Goal: Task Accomplishment & Management: Complete application form

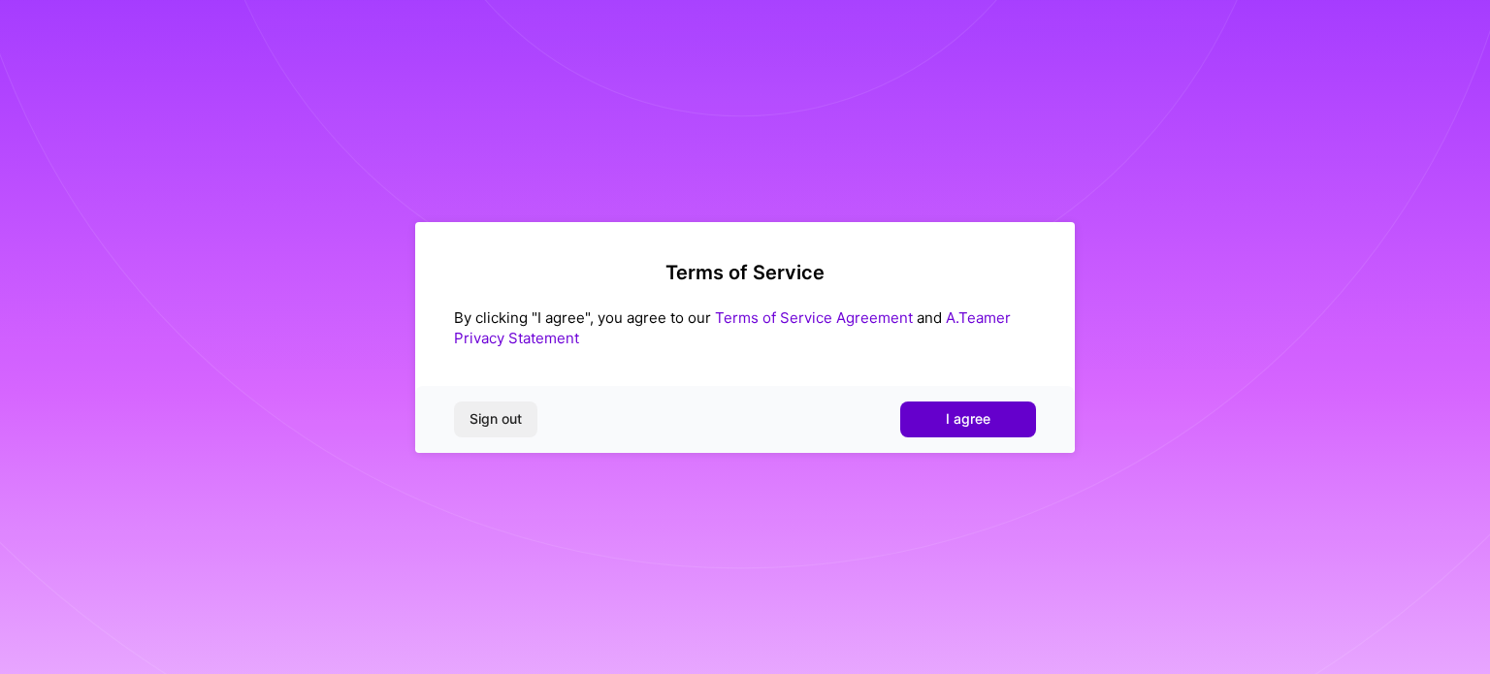
click at [957, 419] on span "I agree" at bounding box center [968, 418] width 45 height 19
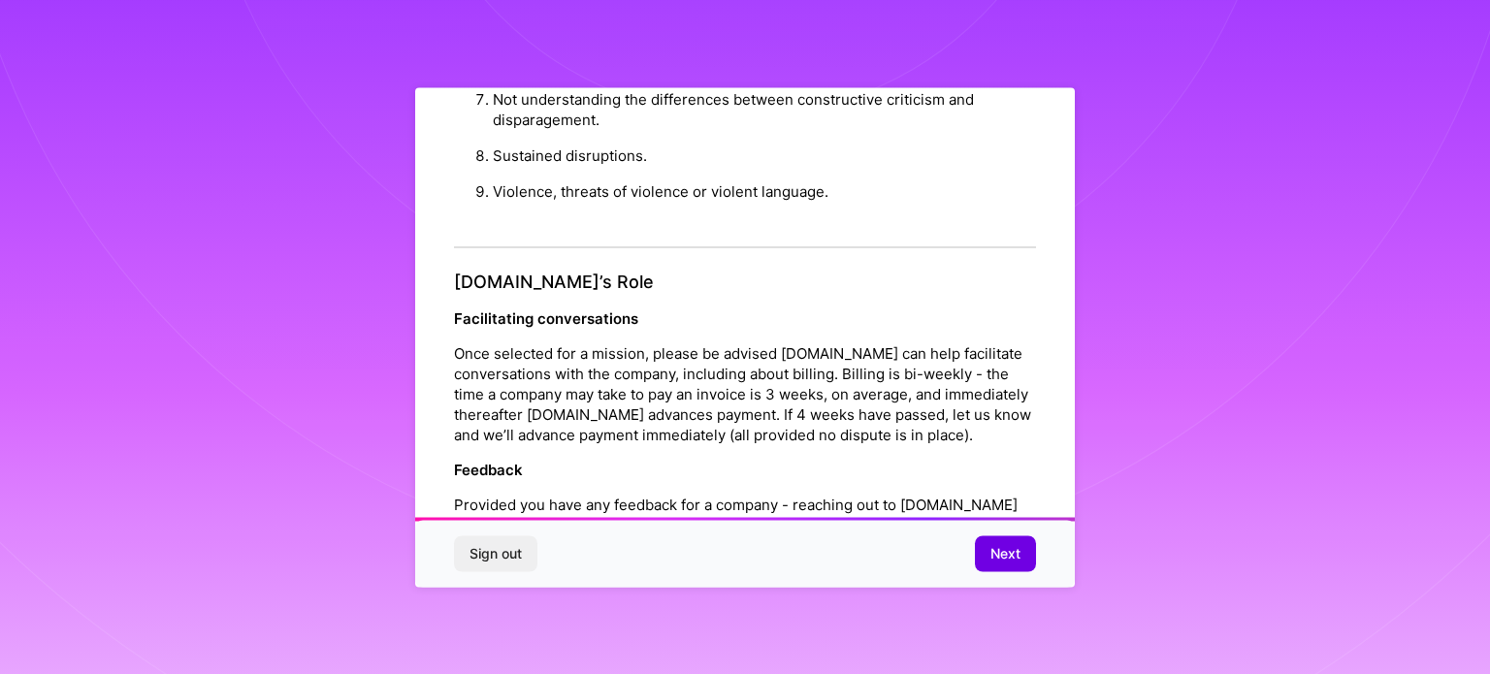
scroll to position [2189, 0]
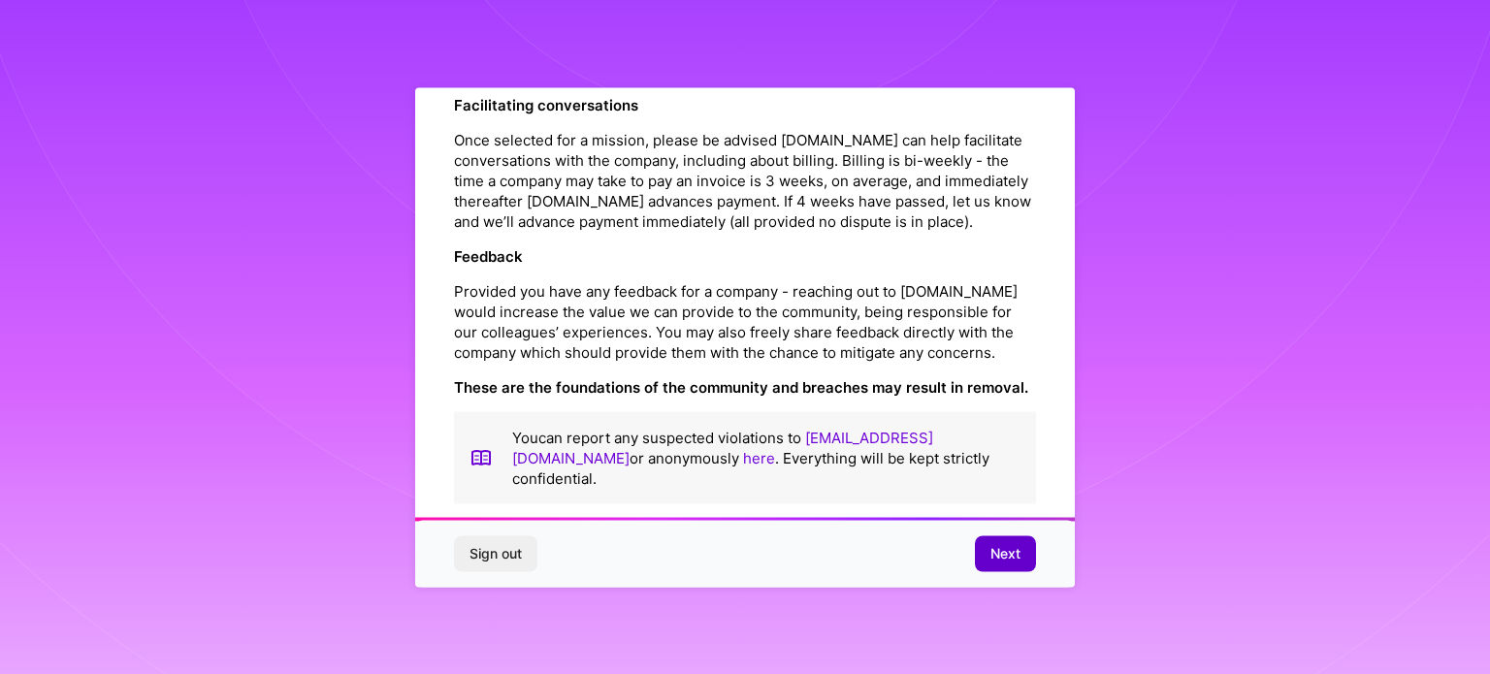
click at [989, 547] on button "Next" at bounding box center [1005, 554] width 61 height 35
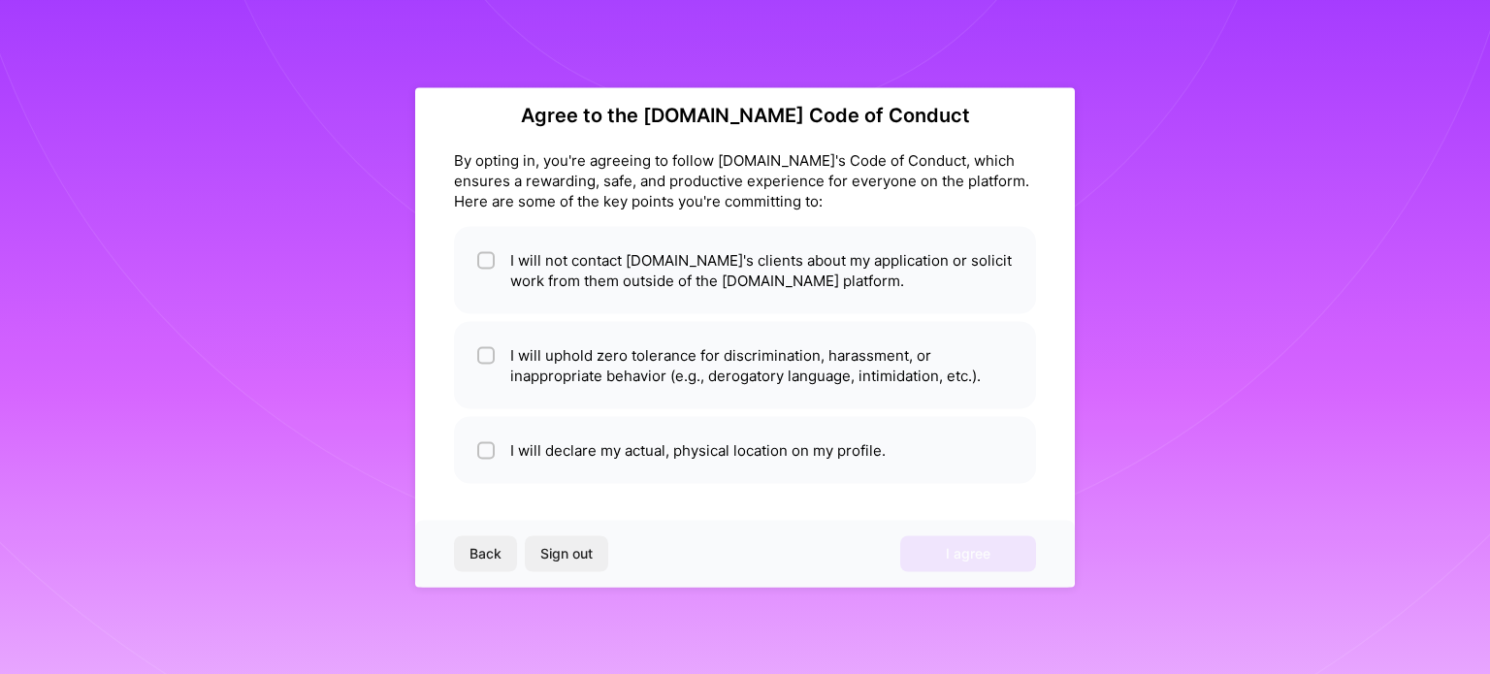
scroll to position [0, 0]
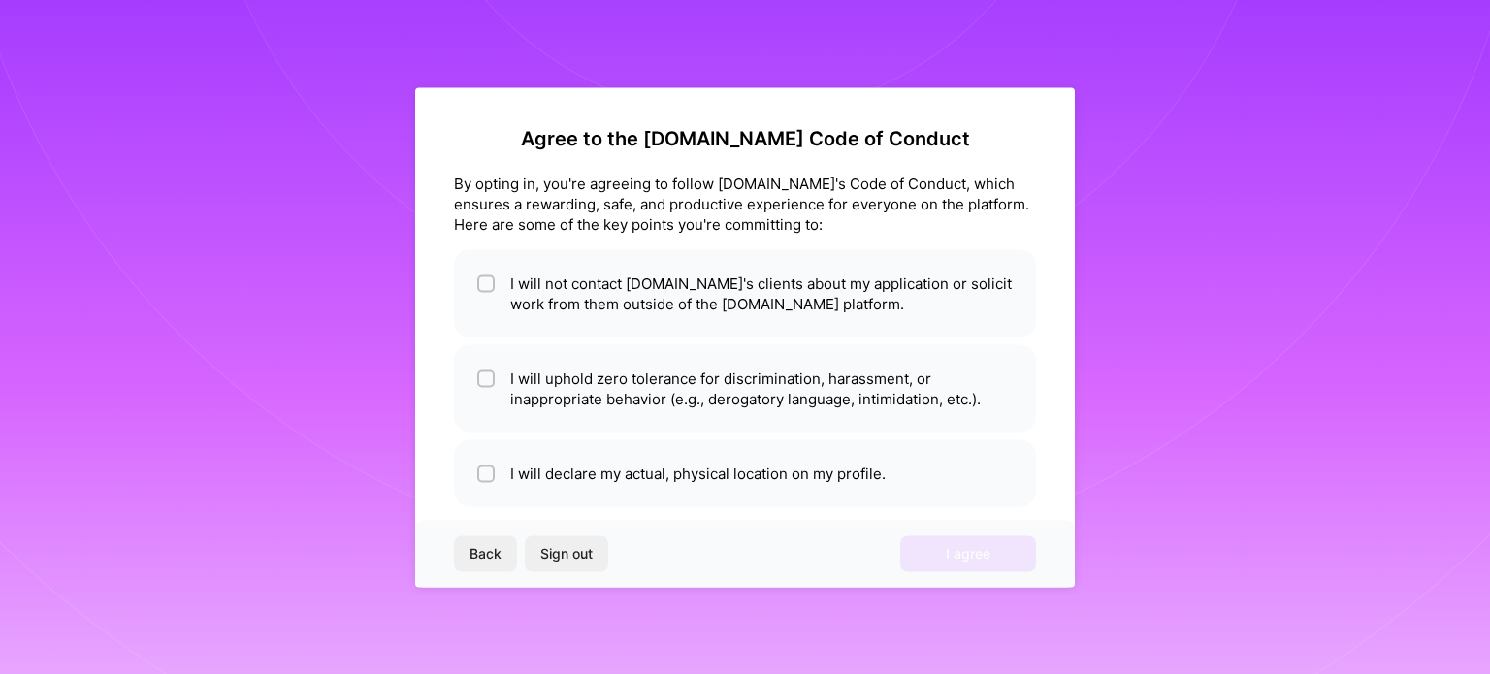
click at [445, 191] on div "Agree to the [DOMAIN_NAME] Code of Conduct By opting in, you're agreeing to fol…" at bounding box center [745, 337] width 660 height 500
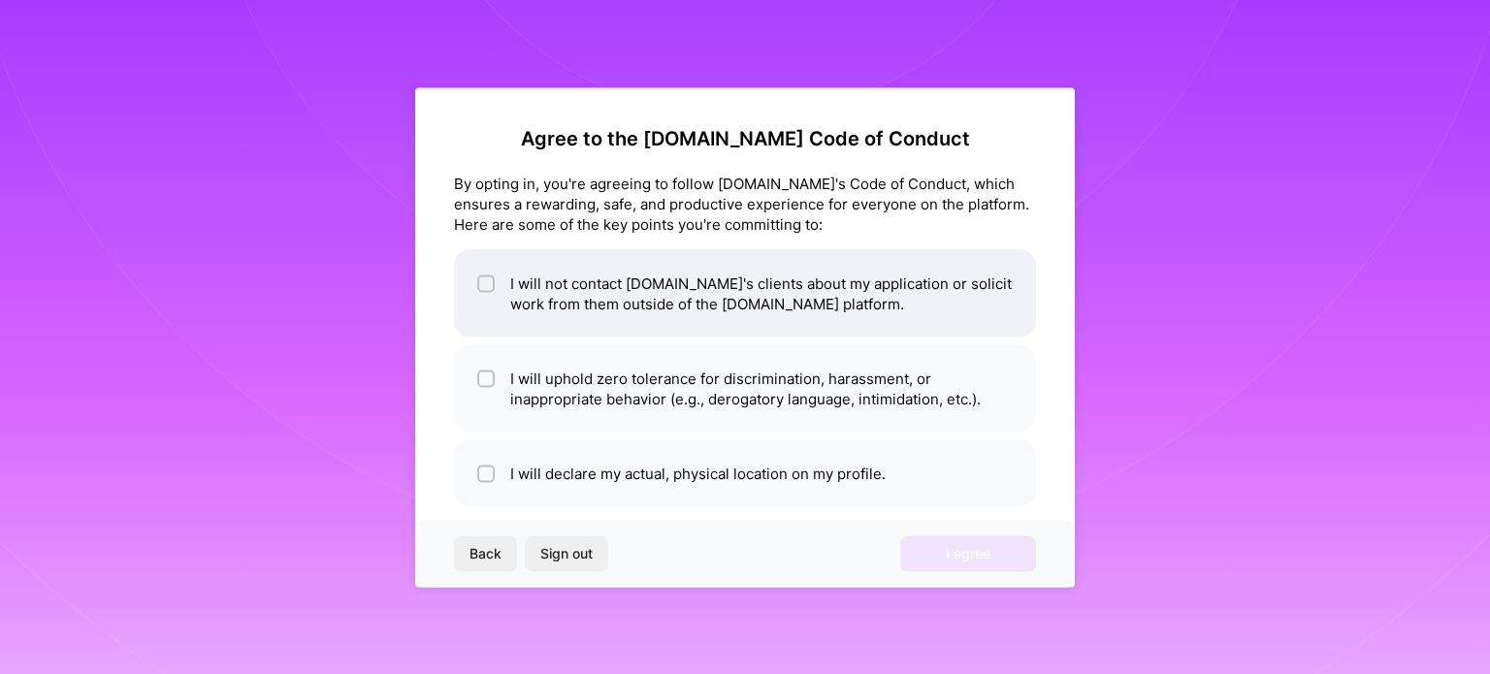
click at [487, 279] on input "checkbox" at bounding box center [488, 285] width 14 height 14
checkbox input "true"
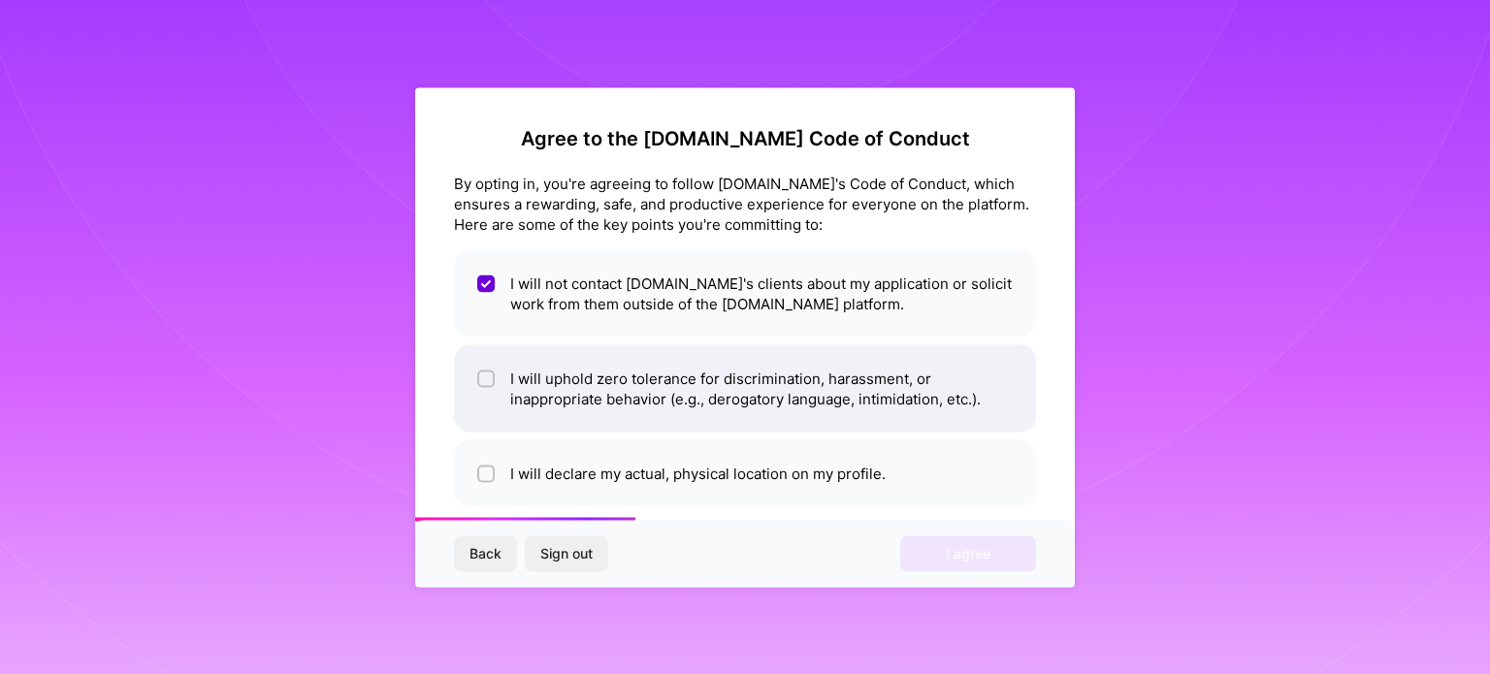
click at [476, 385] on li "I will uphold zero tolerance for discrimination, harassment, or inappropriate b…" at bounding box center [745, 387] width 582 height 87
checkbox input "true"
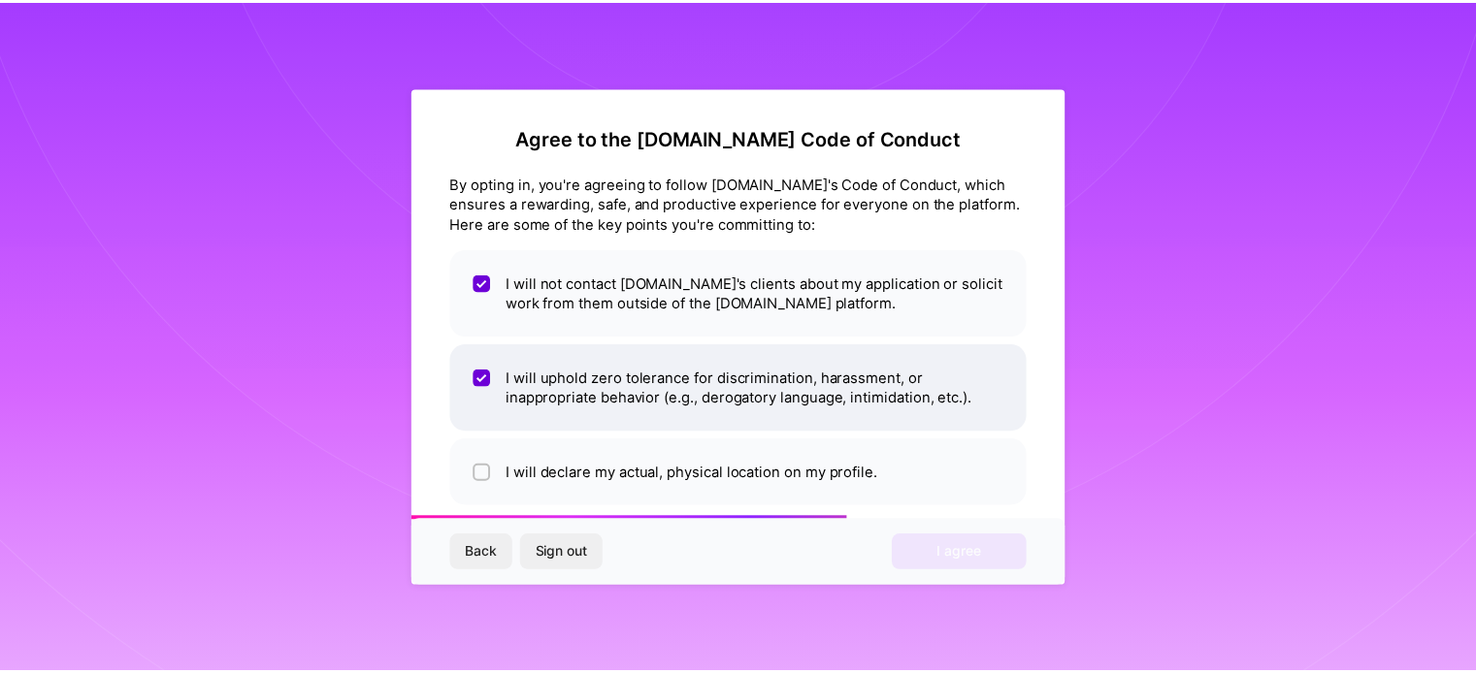
scroll to position [23, 0]
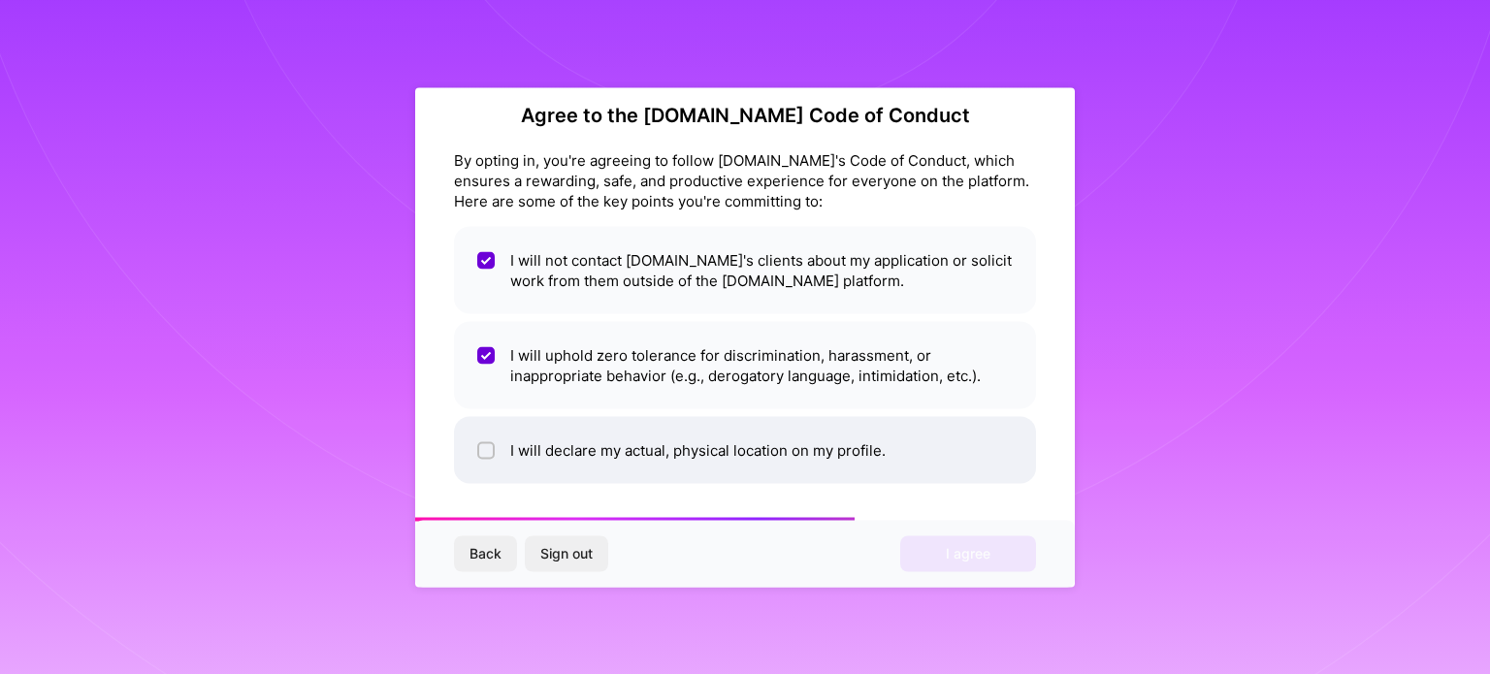
click at [474, 457] on li "I will declare my actual, physical location on my profile." at bounding box center [745, 449] width 582 height 67
checkbox input "true"
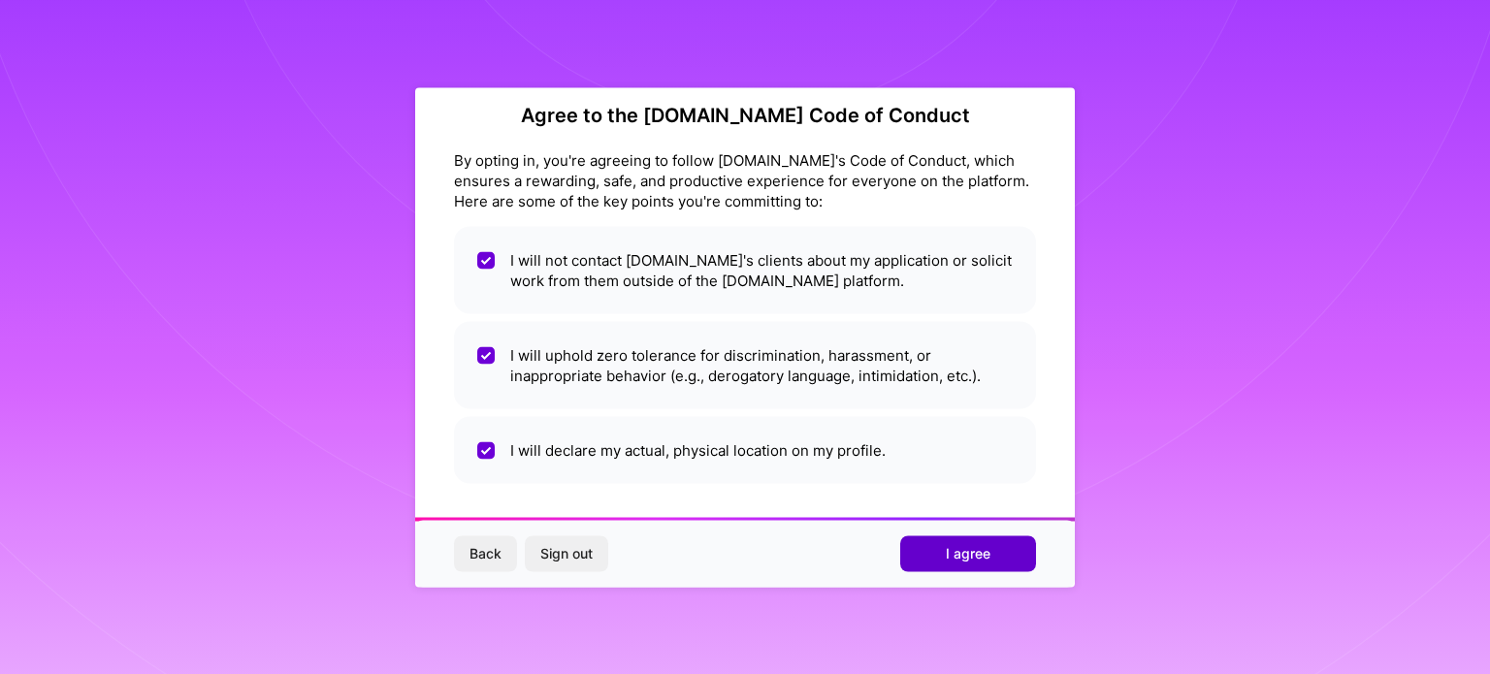
click at [943, 544] on button "I agree" at bounding box center [968, 554] width 136 height 35
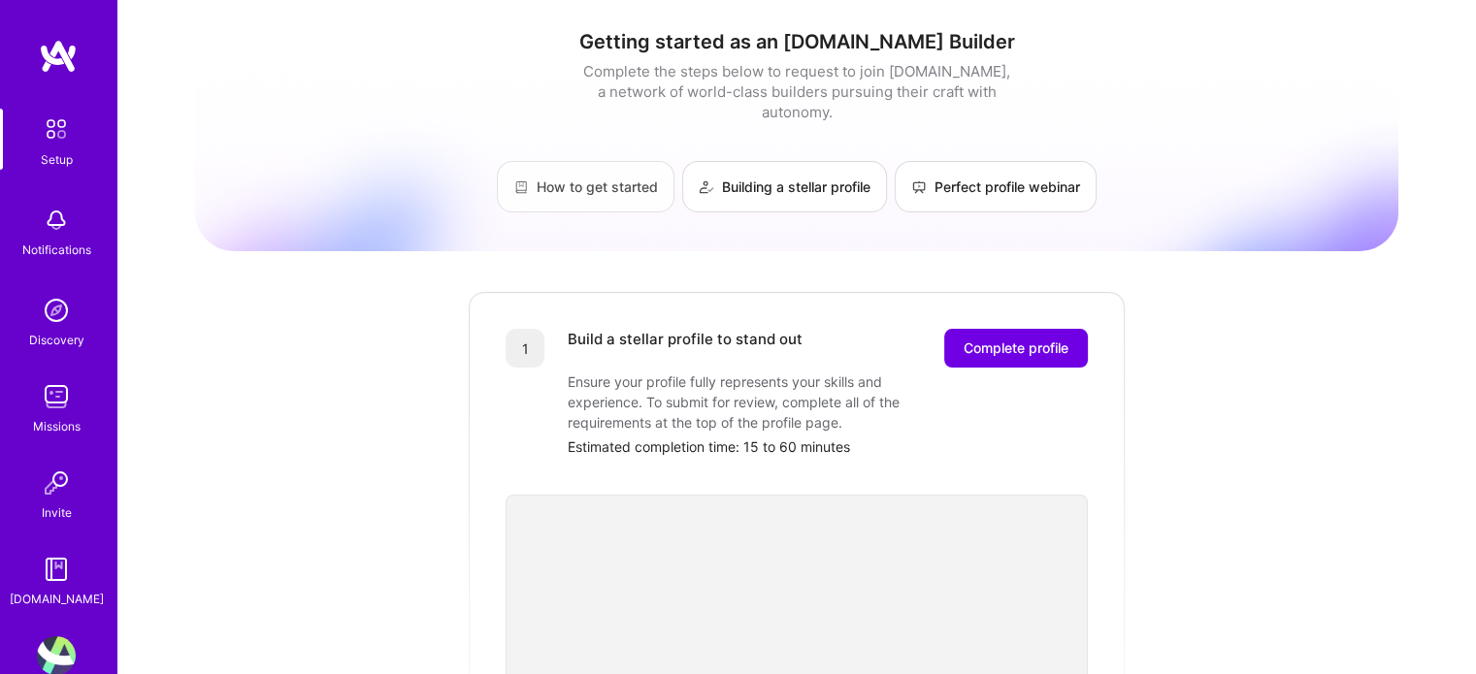
click at [567, 171] on link "How to get started" at bounding box center [586, 186] width 178 height 51
click at [34, 348] on div "Discovery" at bounding box center [56, 340] width 55 height 20
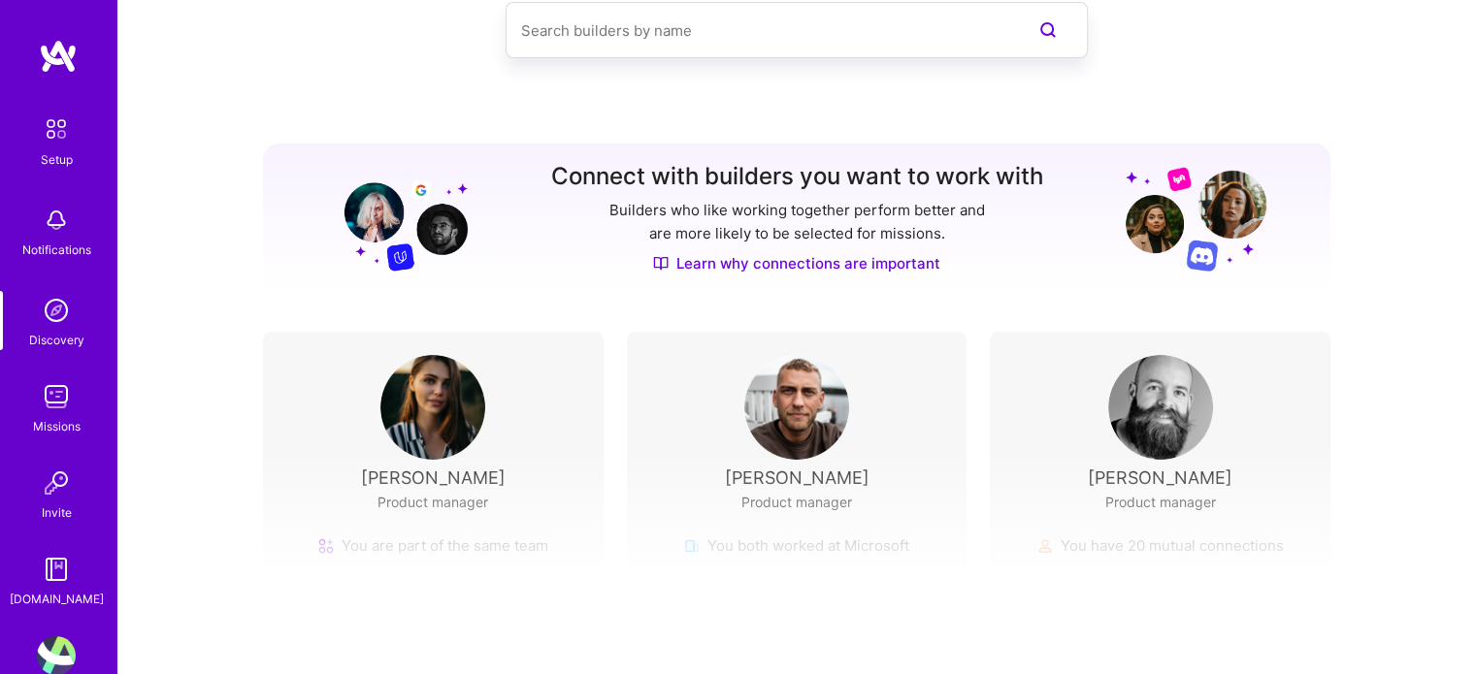
scroll to position [252, 0]
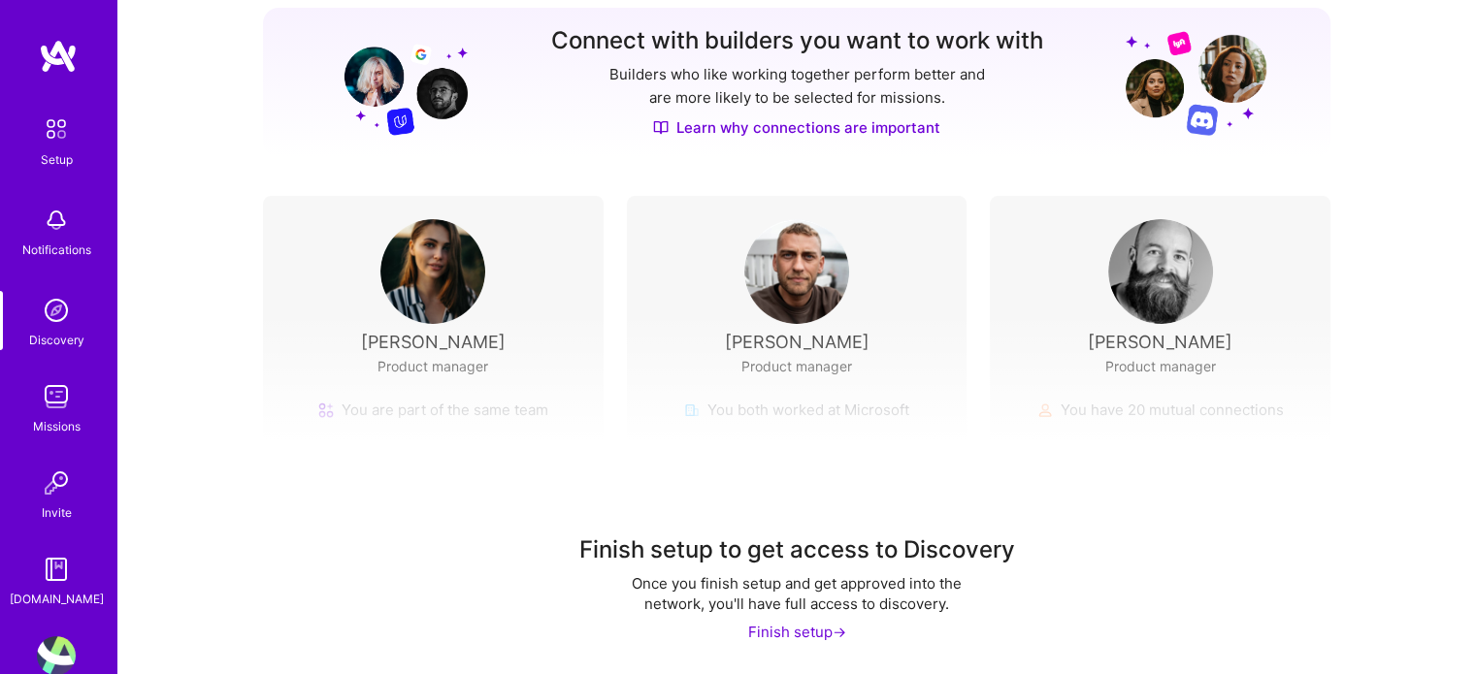
click at [833, 605] on div "Once you finish setup and get approved into the network, you'll have full acces…" at bounding box center [797, 593] width 388 height 41
click at [766, 634] on div "Finish setup ->" at bounding box center [797, 632] width 98 height 20
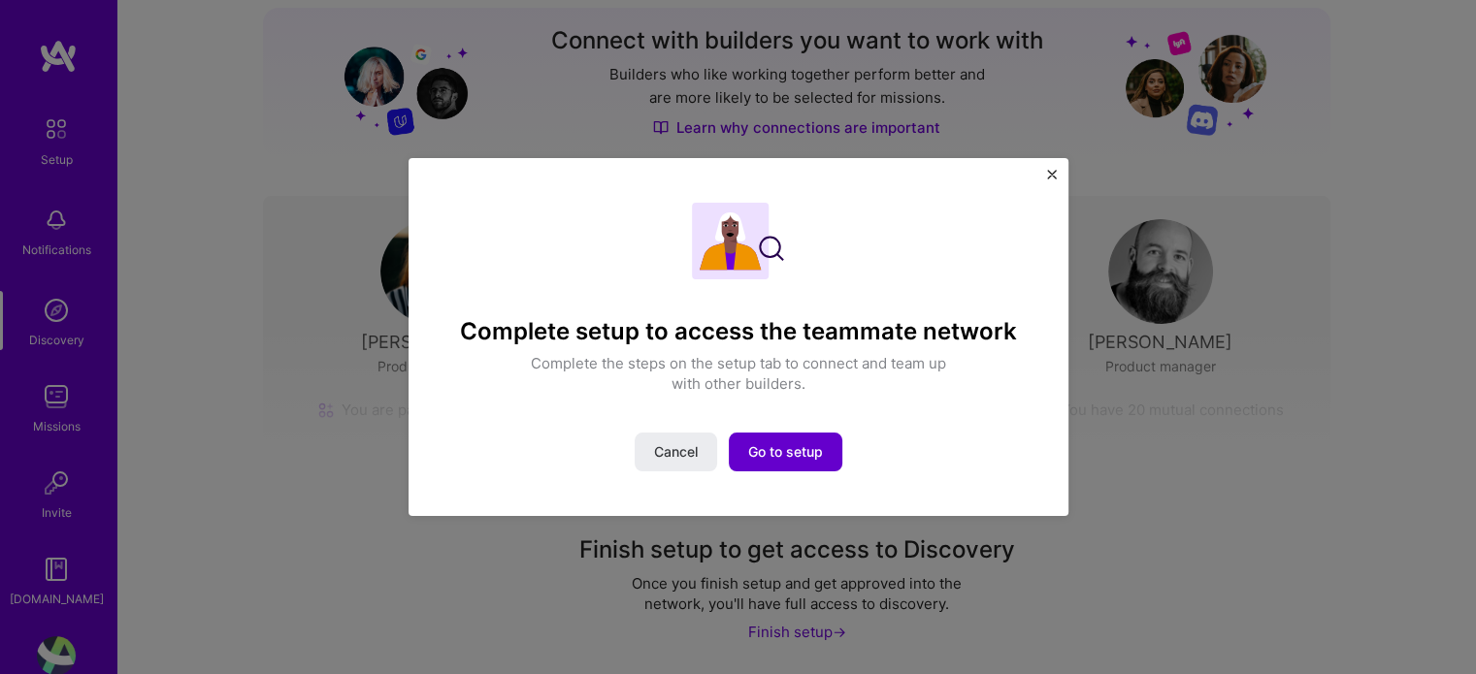
click at [773, 442] on button "Go to setup" at bounding box center [786, 452] width 114 height 39
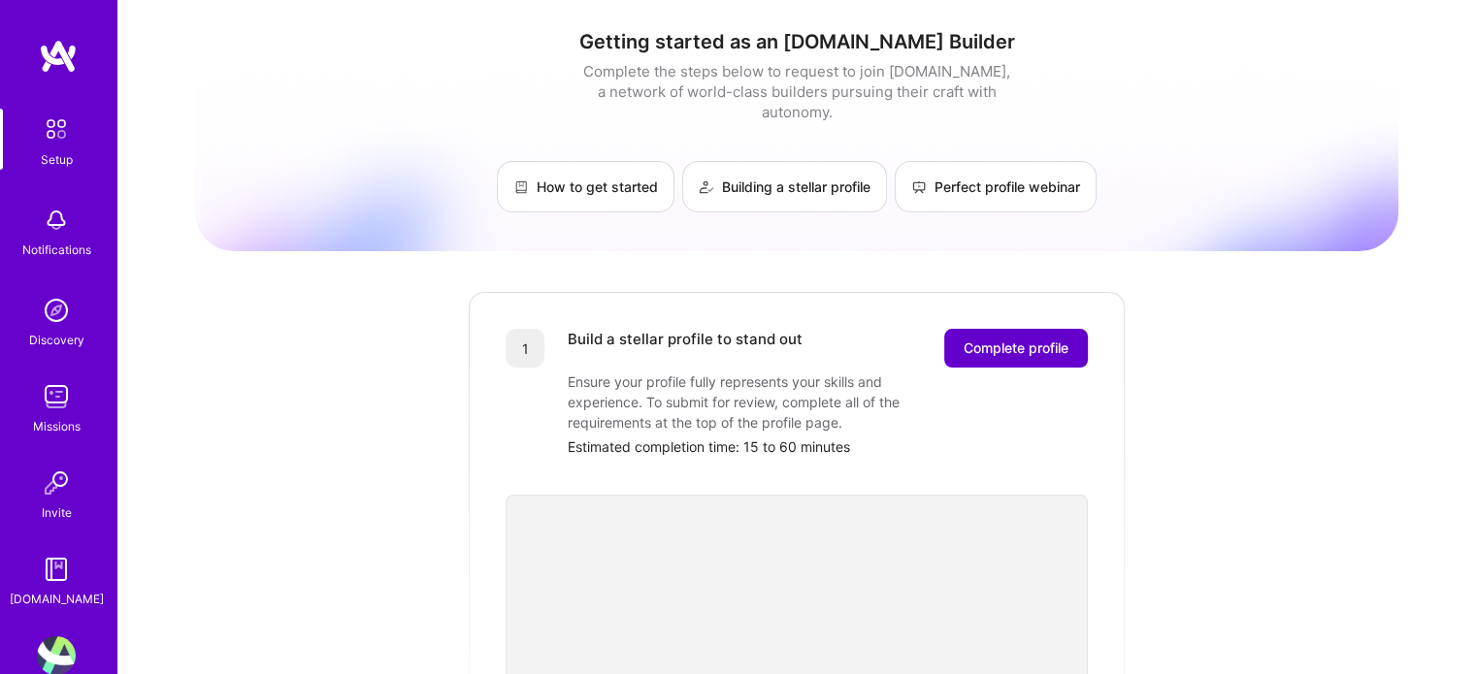
click at [981, 339] on span "Complete profile" at bounding box center [1016, 348] width 105 height 19
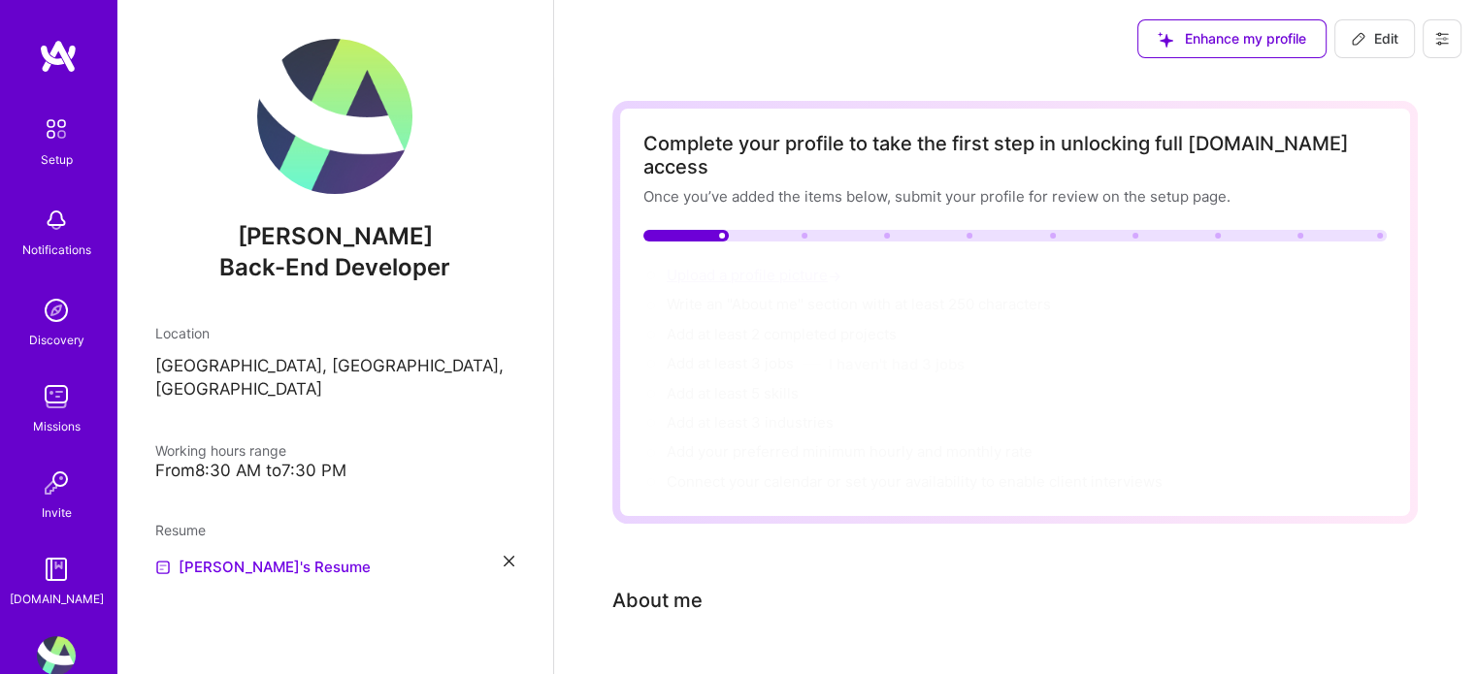
scroll to position [59, 0]
